Goal: Task Accomplishment & Management: Manage account settings

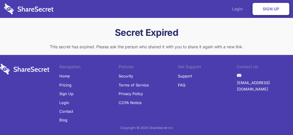
click at [235, 8] on link "Login" at bounding box center [238, 9] width 25 height 18
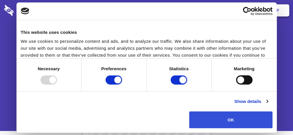
click at [219, 118] on button "OK" at bounding box center [230, 119] width 83 height 17
